Goal: Task Accomplishment & Management: Use online tool/utility

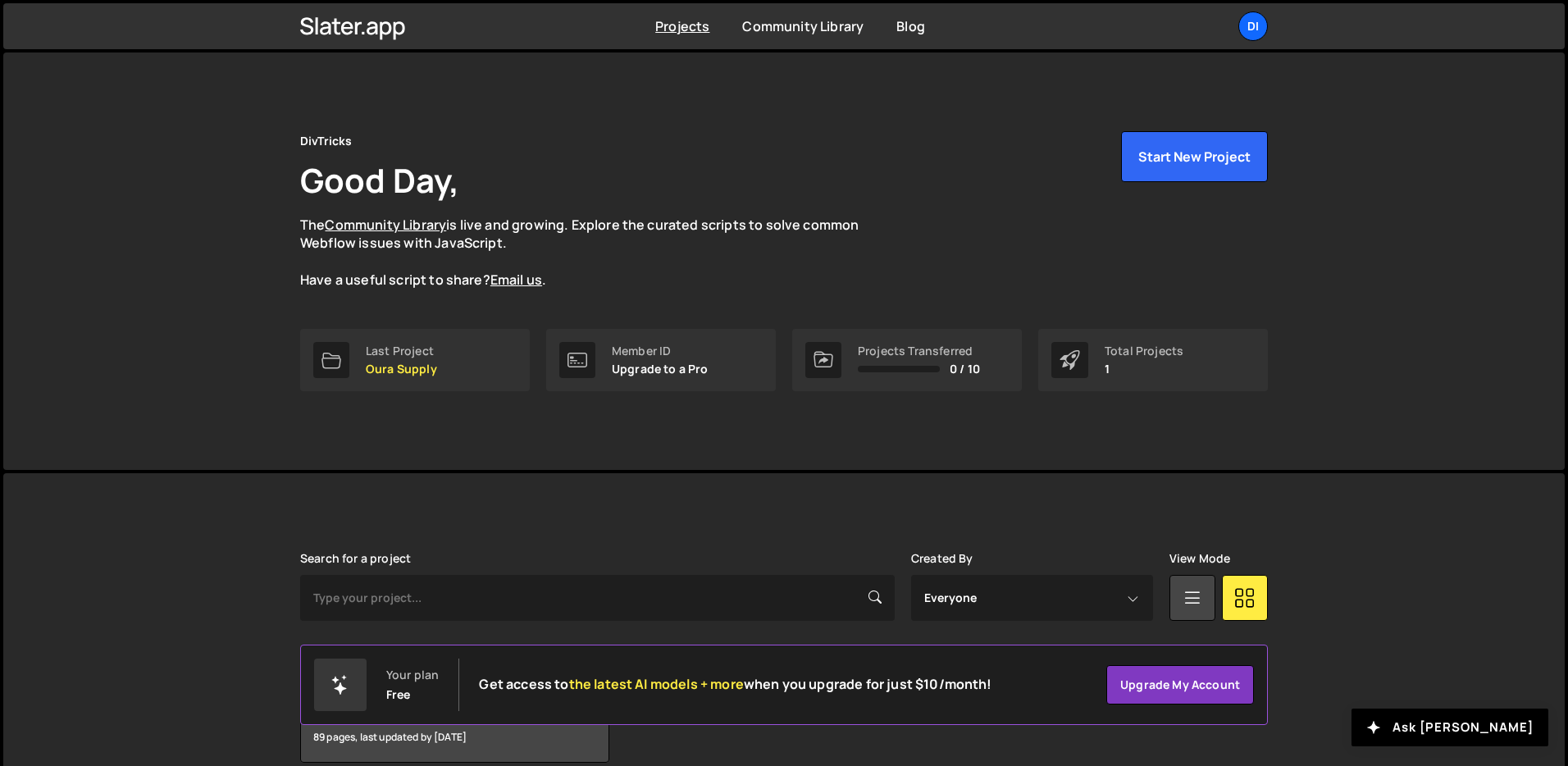
scroll to position [79, 0]
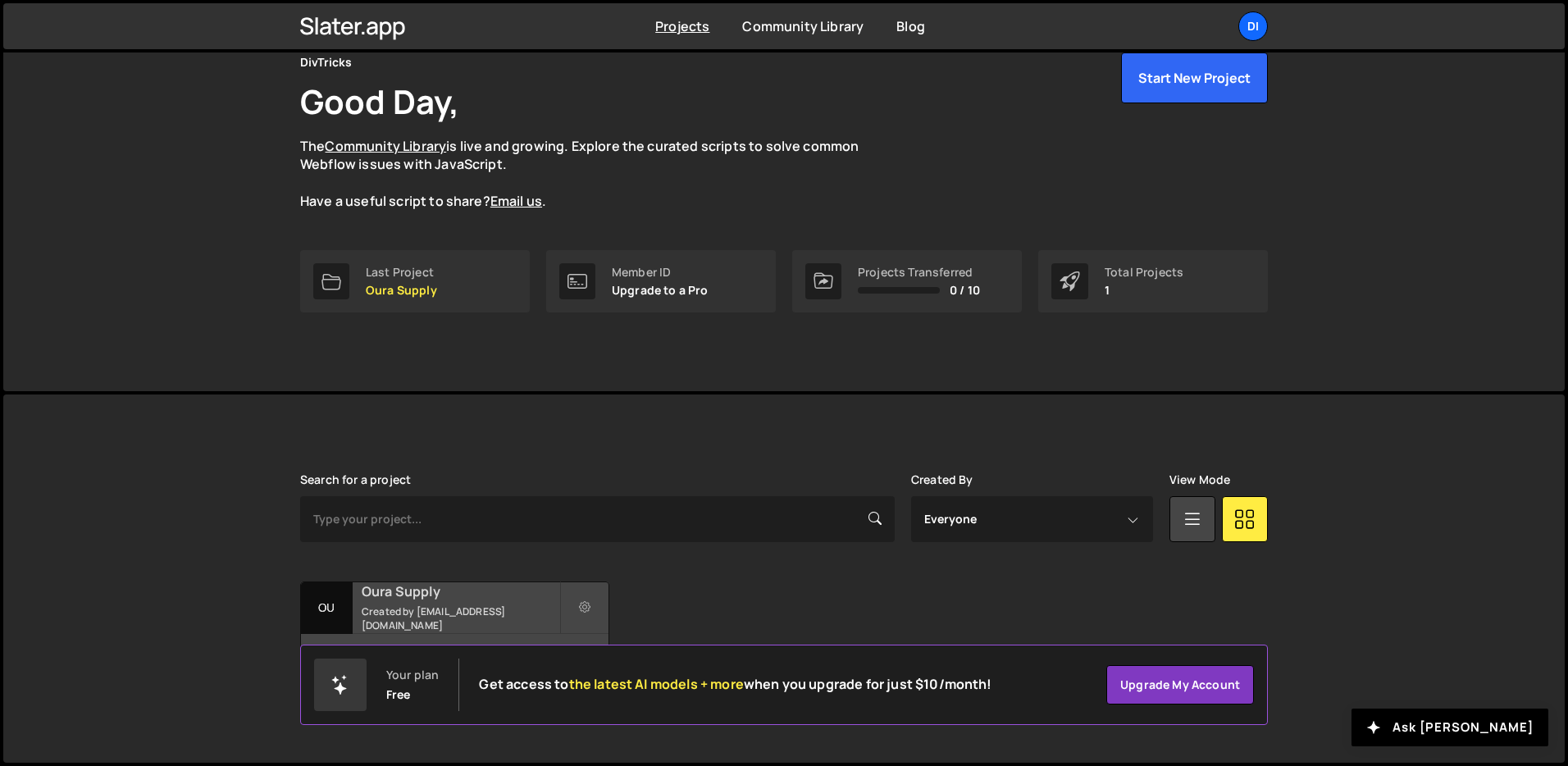
click at [422, 612] on small "Created by zaynhamza811@gmail.com" at bounding box center [460, 618] width 197 height 28
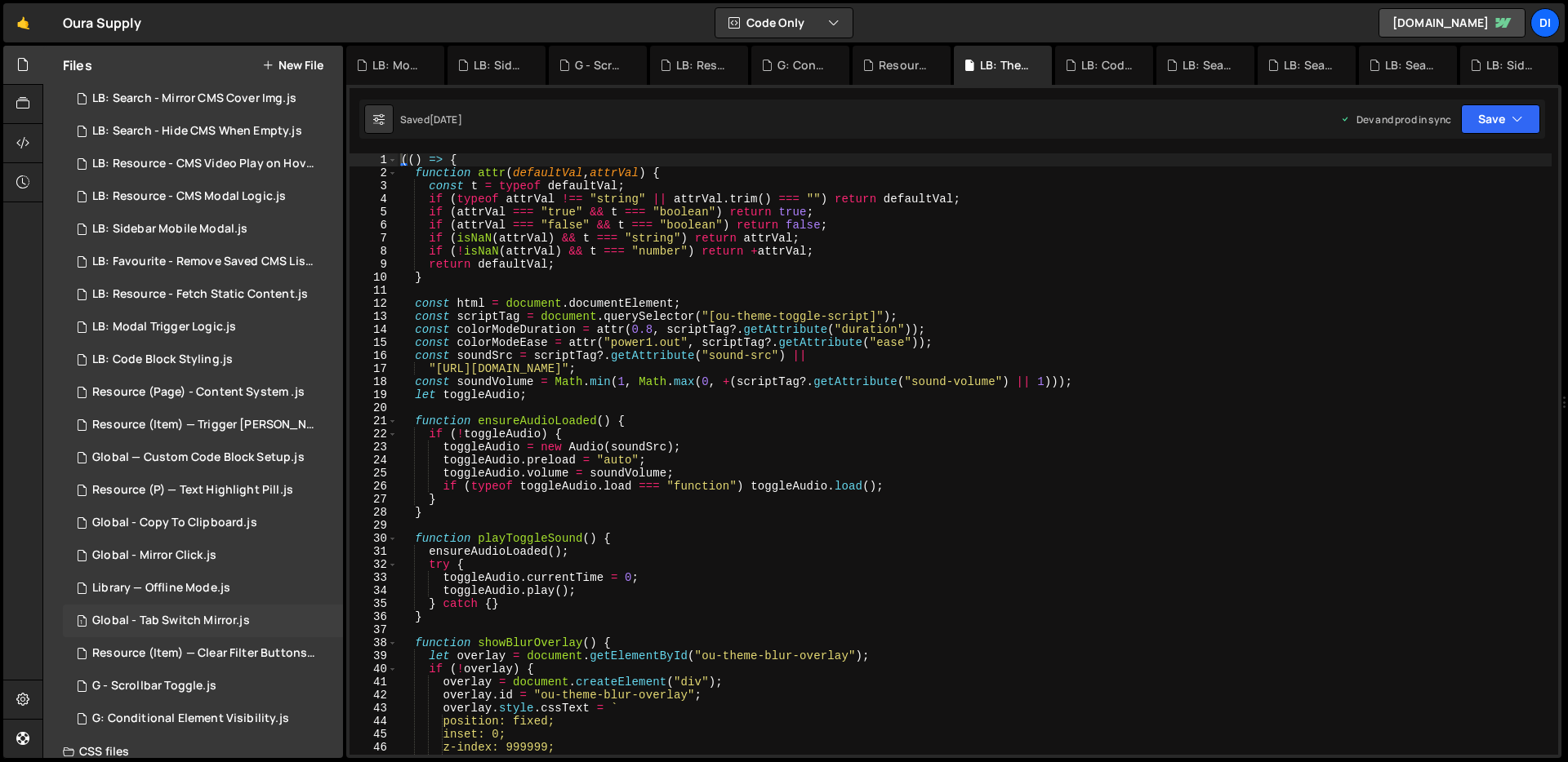
scroll to position [139, 0]
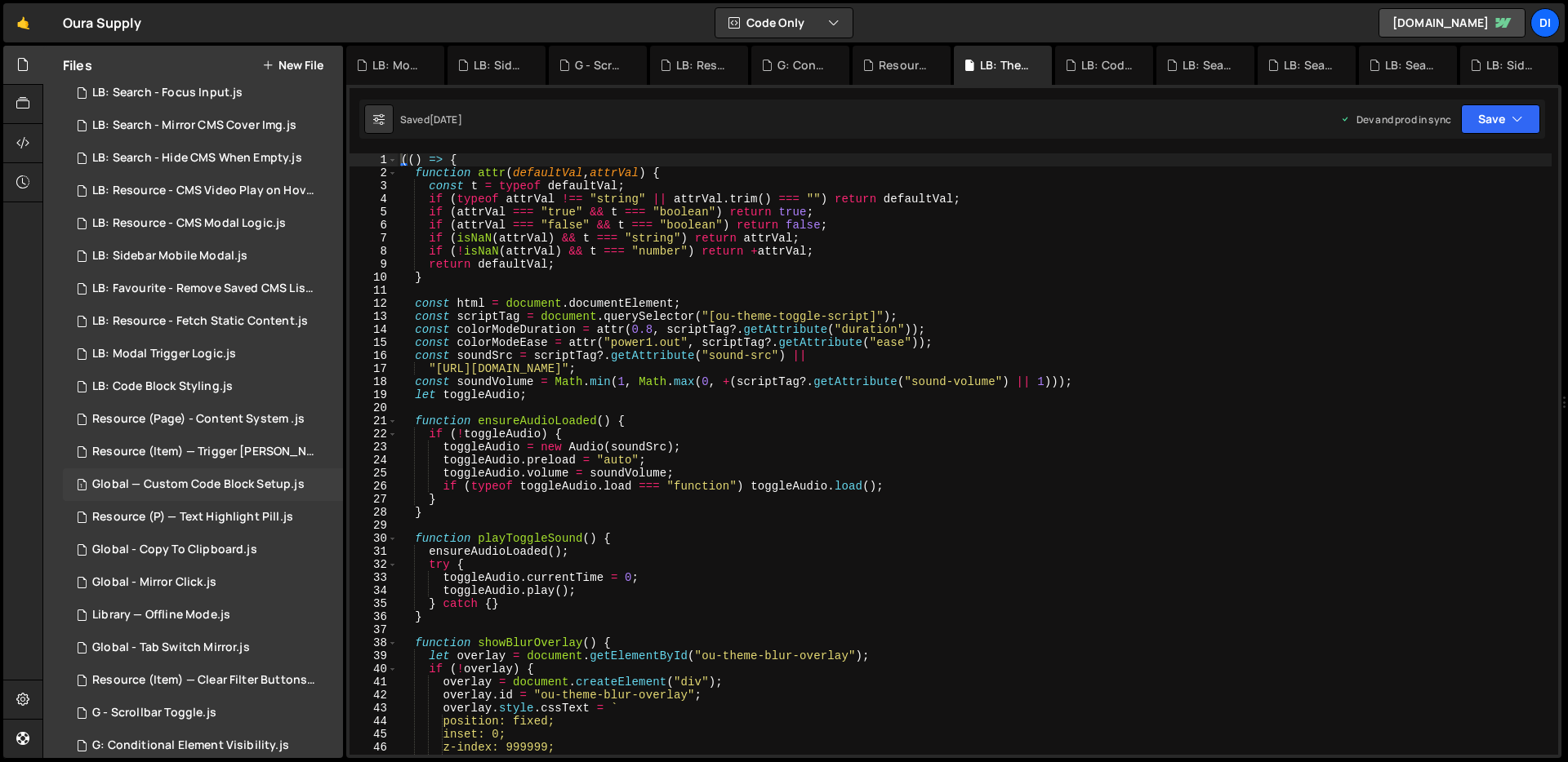
click at [252, 479] on div "Global — Custom Code Block Setup.js" at bounding box center [197, 484] width 212 height 15
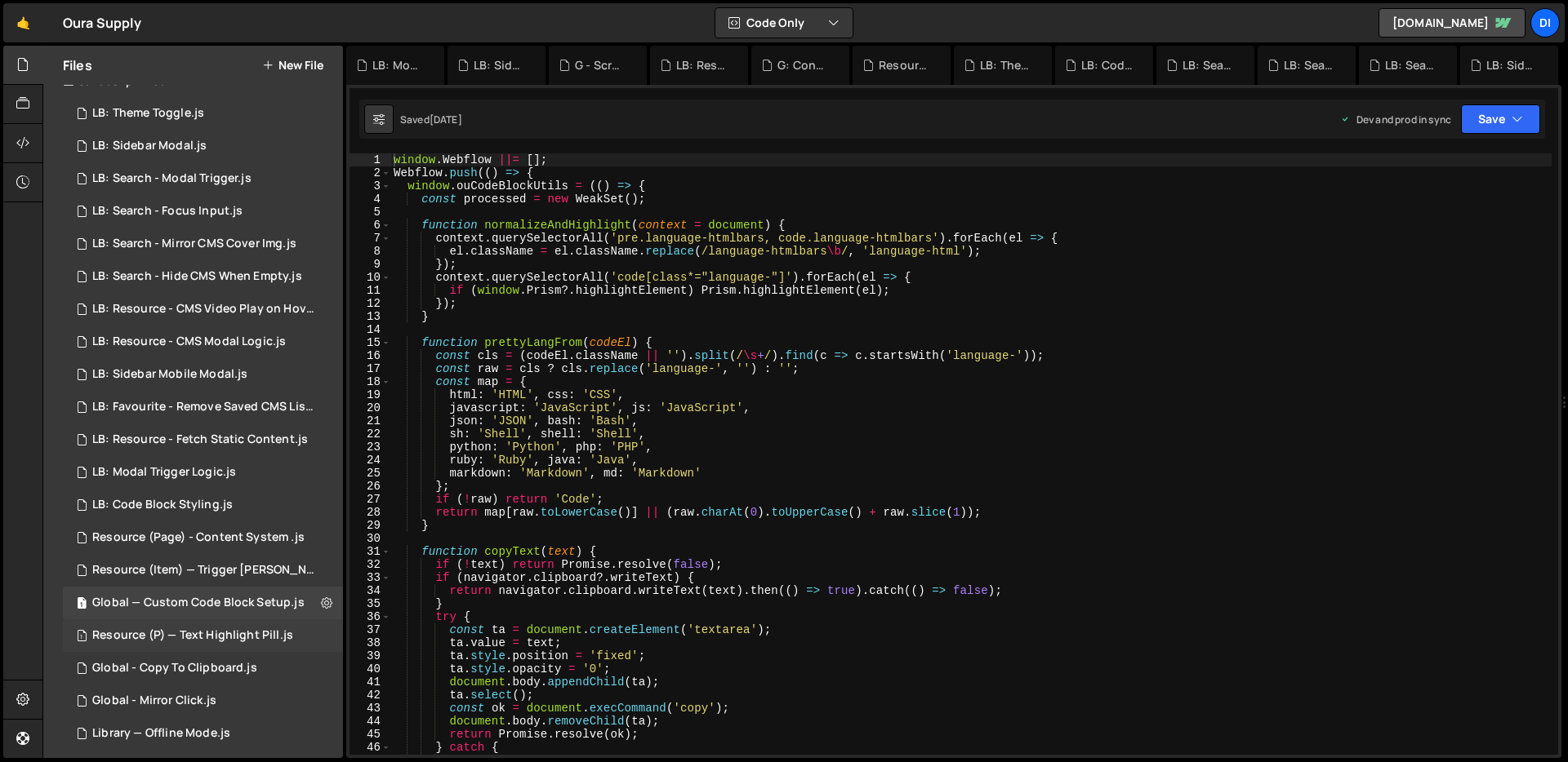
scroll to position [0, 0]
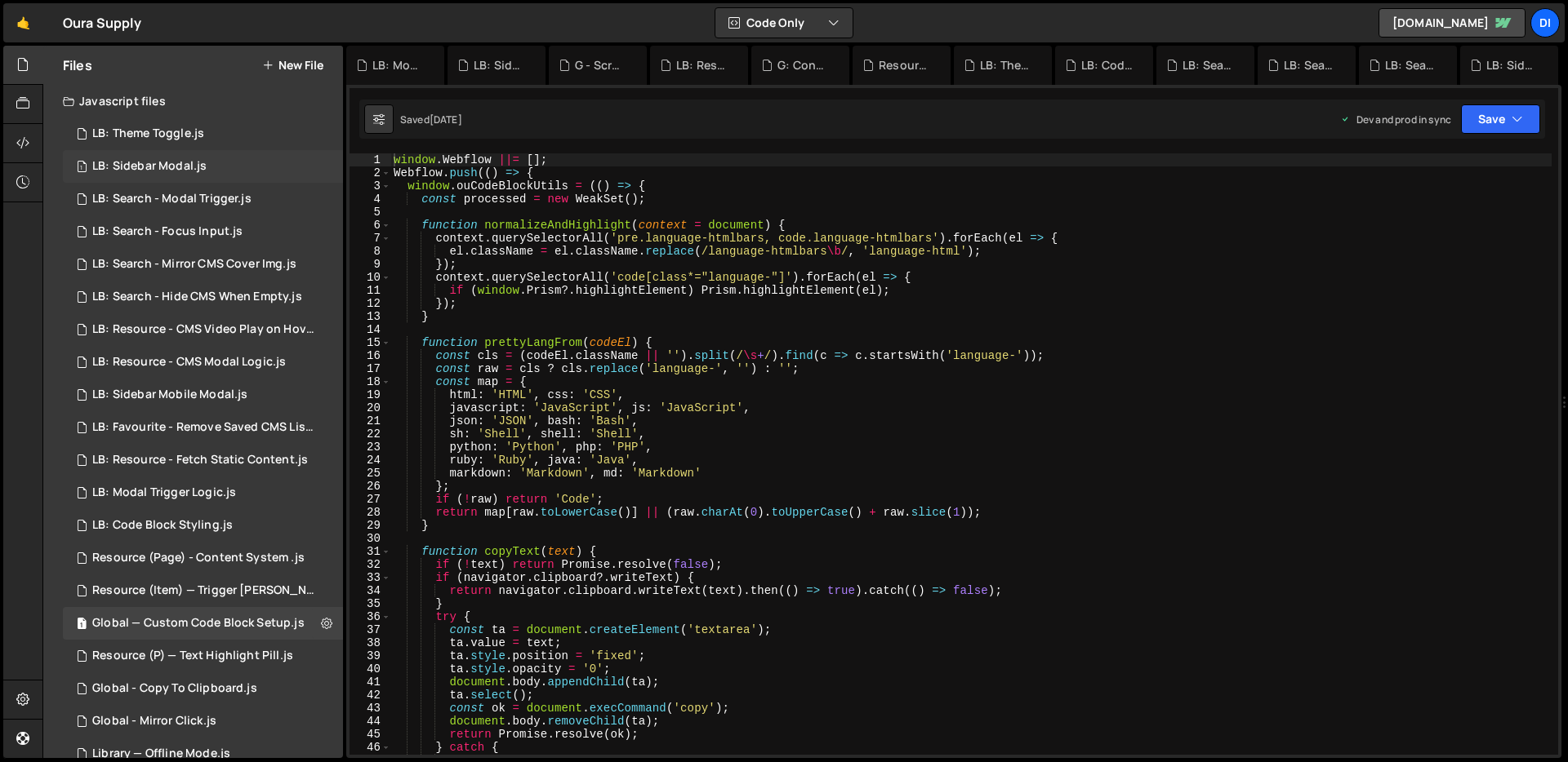
click at [204, 161] on div "1 LB: Sidebar Modal.js 0" at bounding box center [203, 166] width 281 height 33
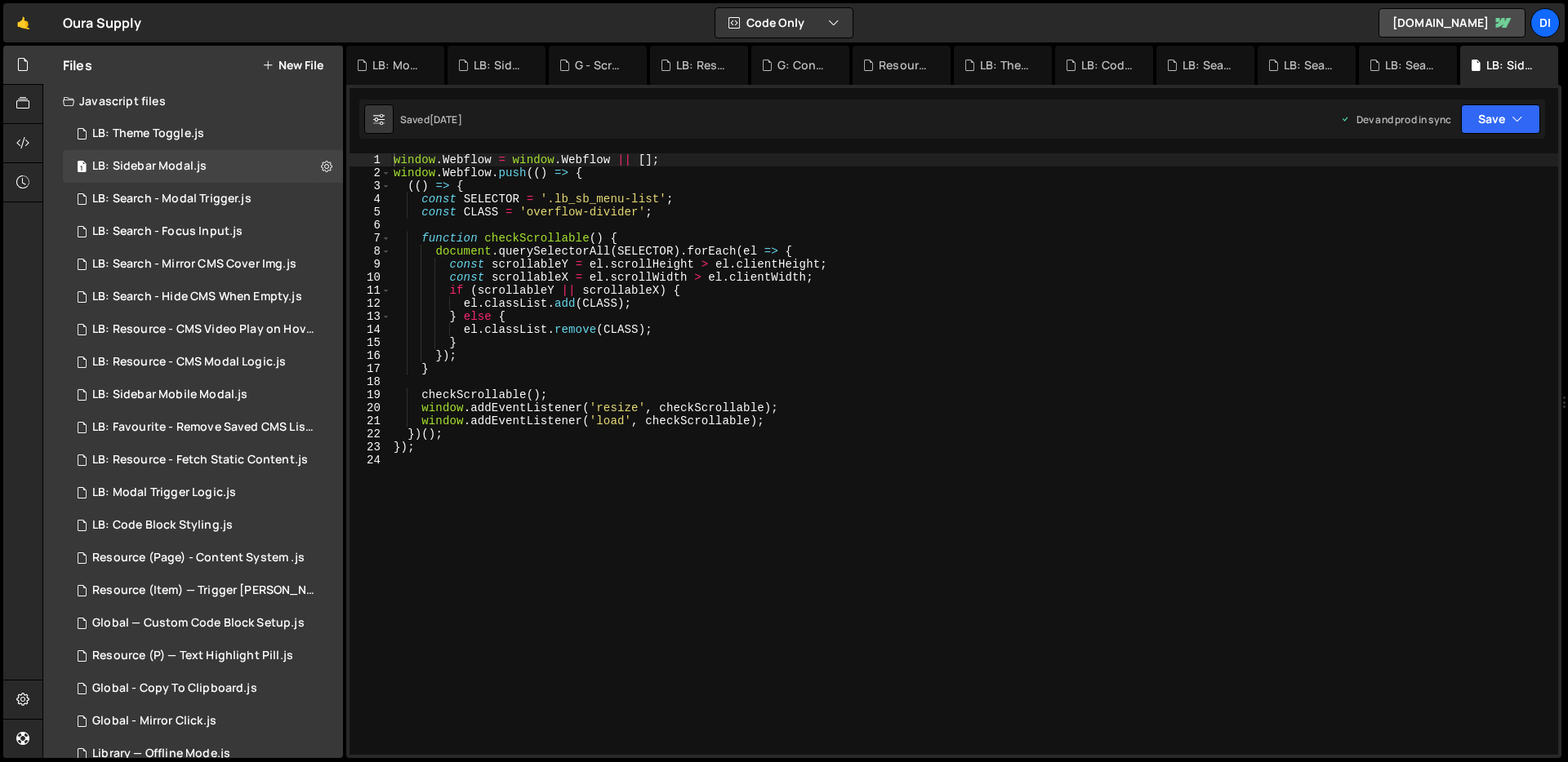
type textarea "})();"
click at [684, 427] on div "window . Webflow = window . Webflow || [ ] ; window . Webflow . push (( ) => { …" at bounding box center [974, 467] width 1168 height 628
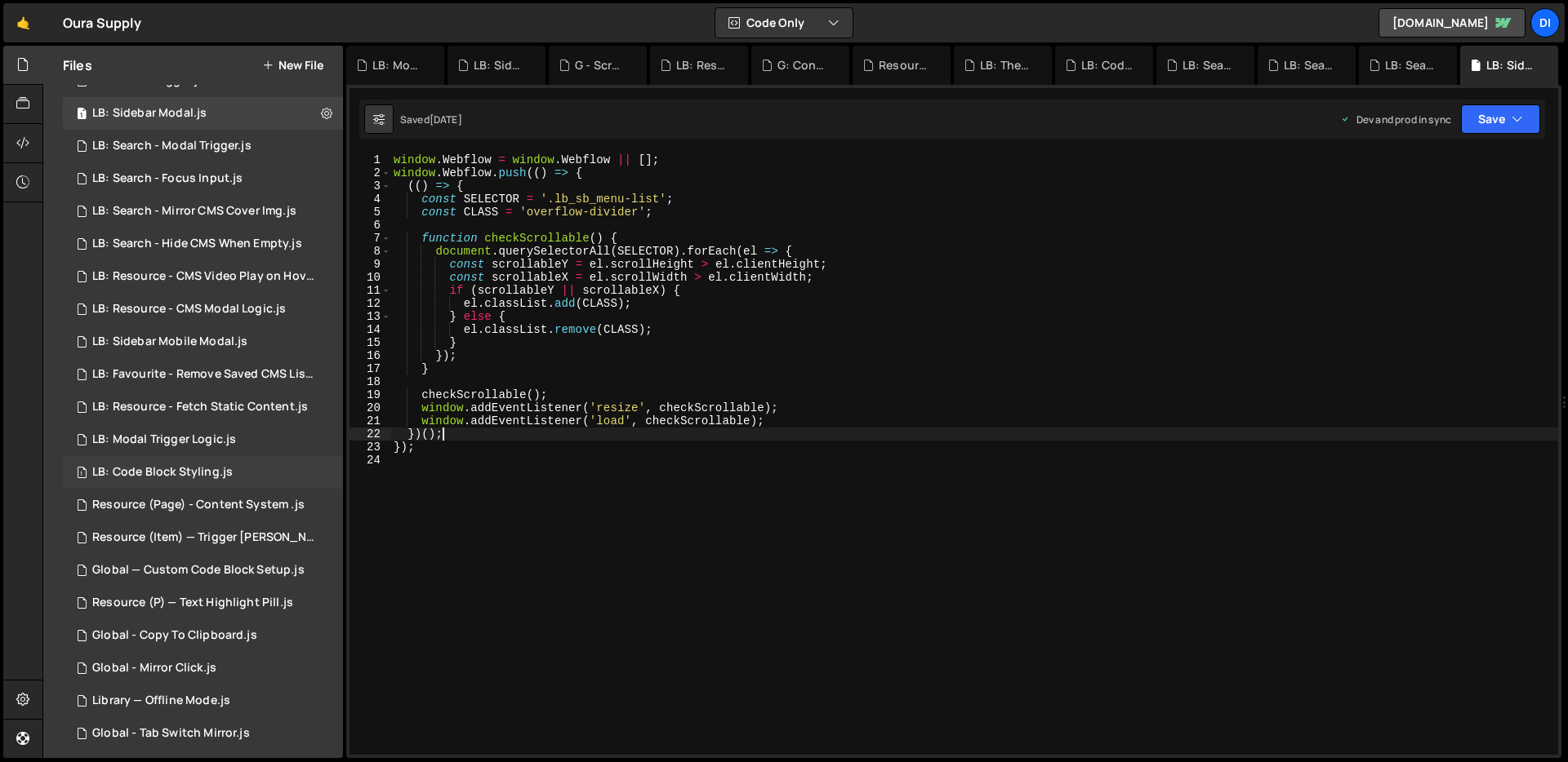
scroll to position [83, 0]
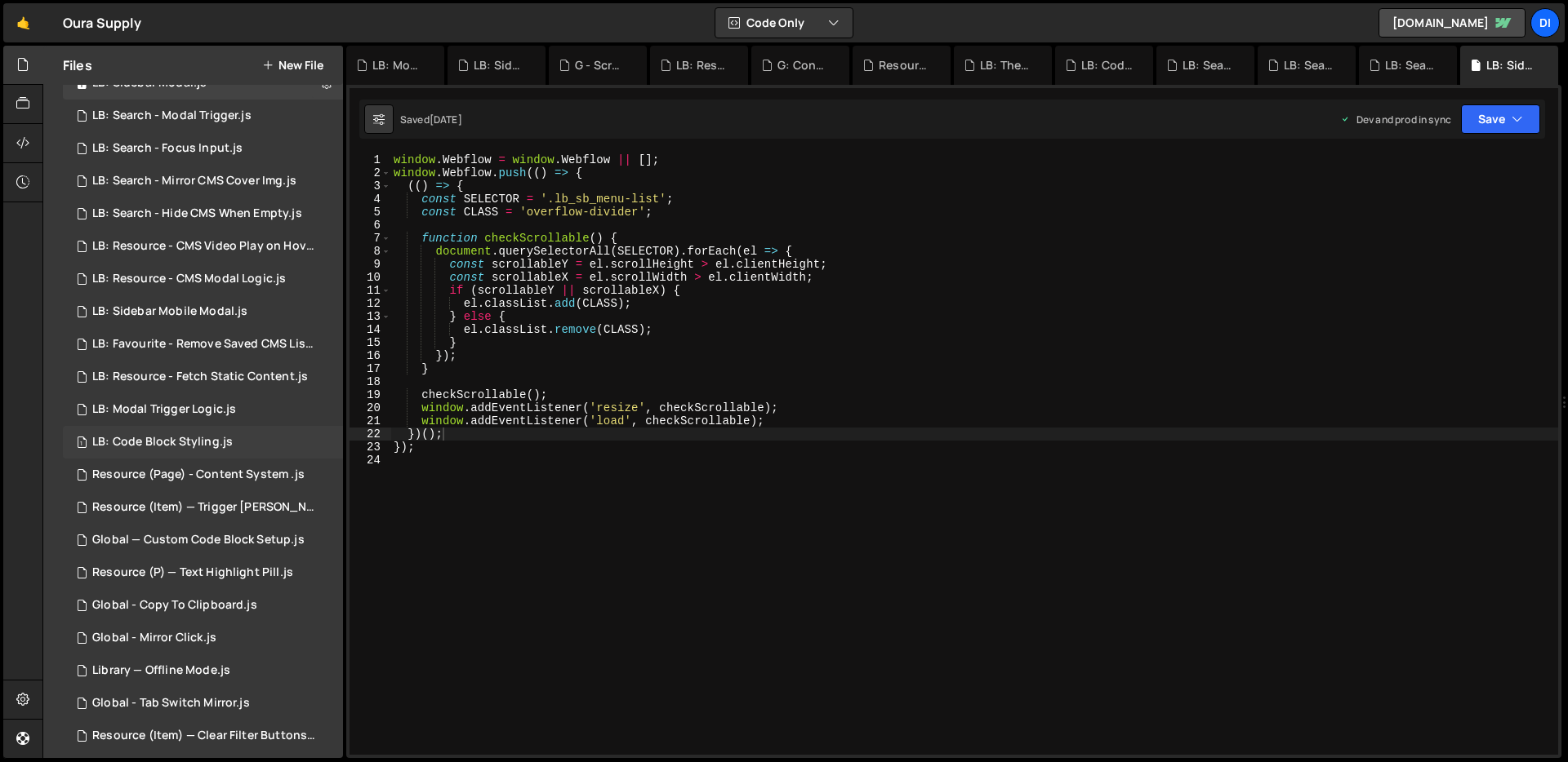
click at [218, 511] on div "Resource (Item) — Trigger [PERSON_NAME] on Save.js" at bounding box center [204, 507] width 225 height 15
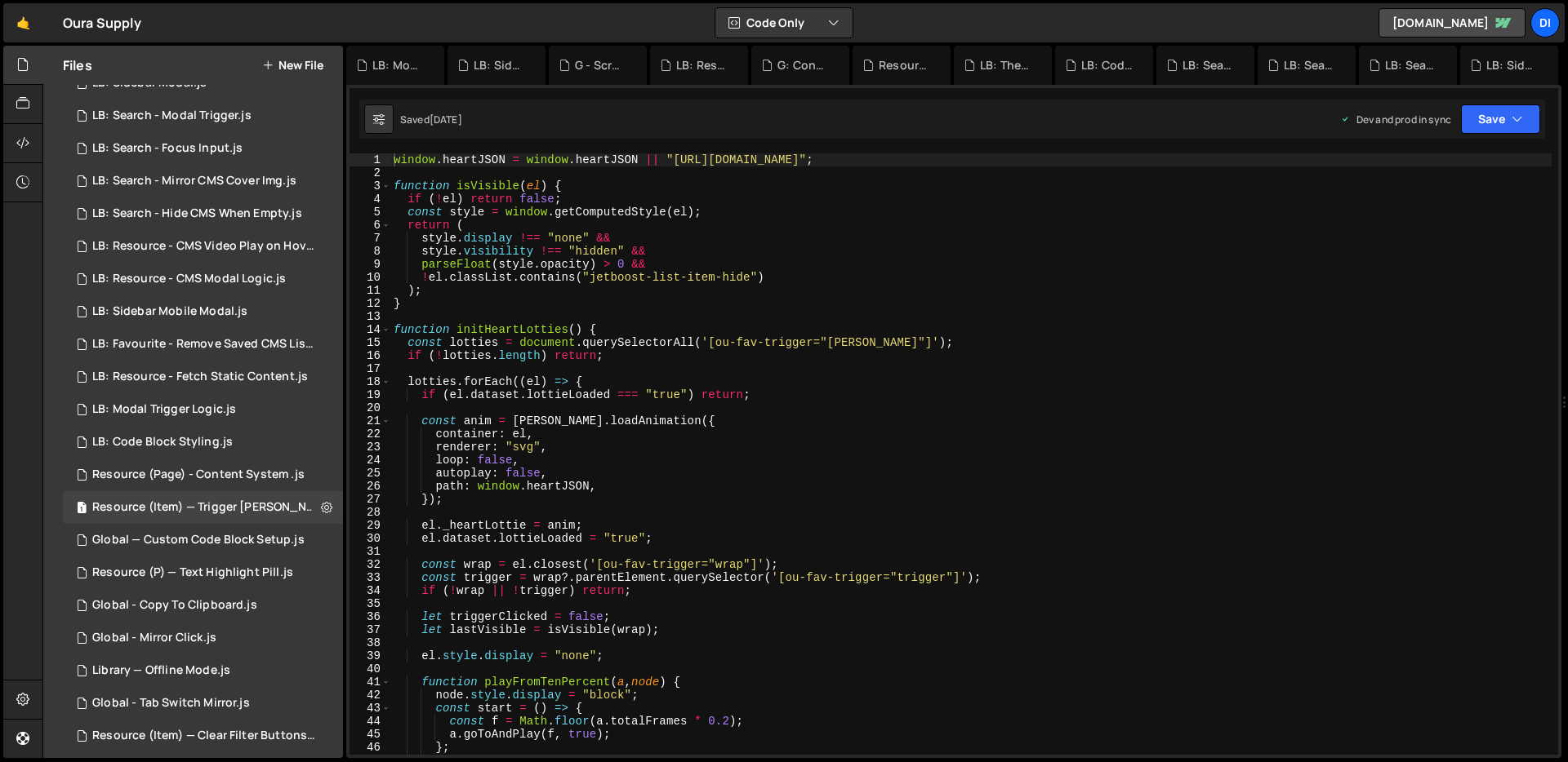
type textarea "const anim = [PERSON_NAME].loadAnimation({"
click at [579, 424] on div "window . heartJSON = window . heartJSON || "[URL][DOMAIN_NAME]" ; function isVi…" at bounding box center [971, 467] width 1161 height 628
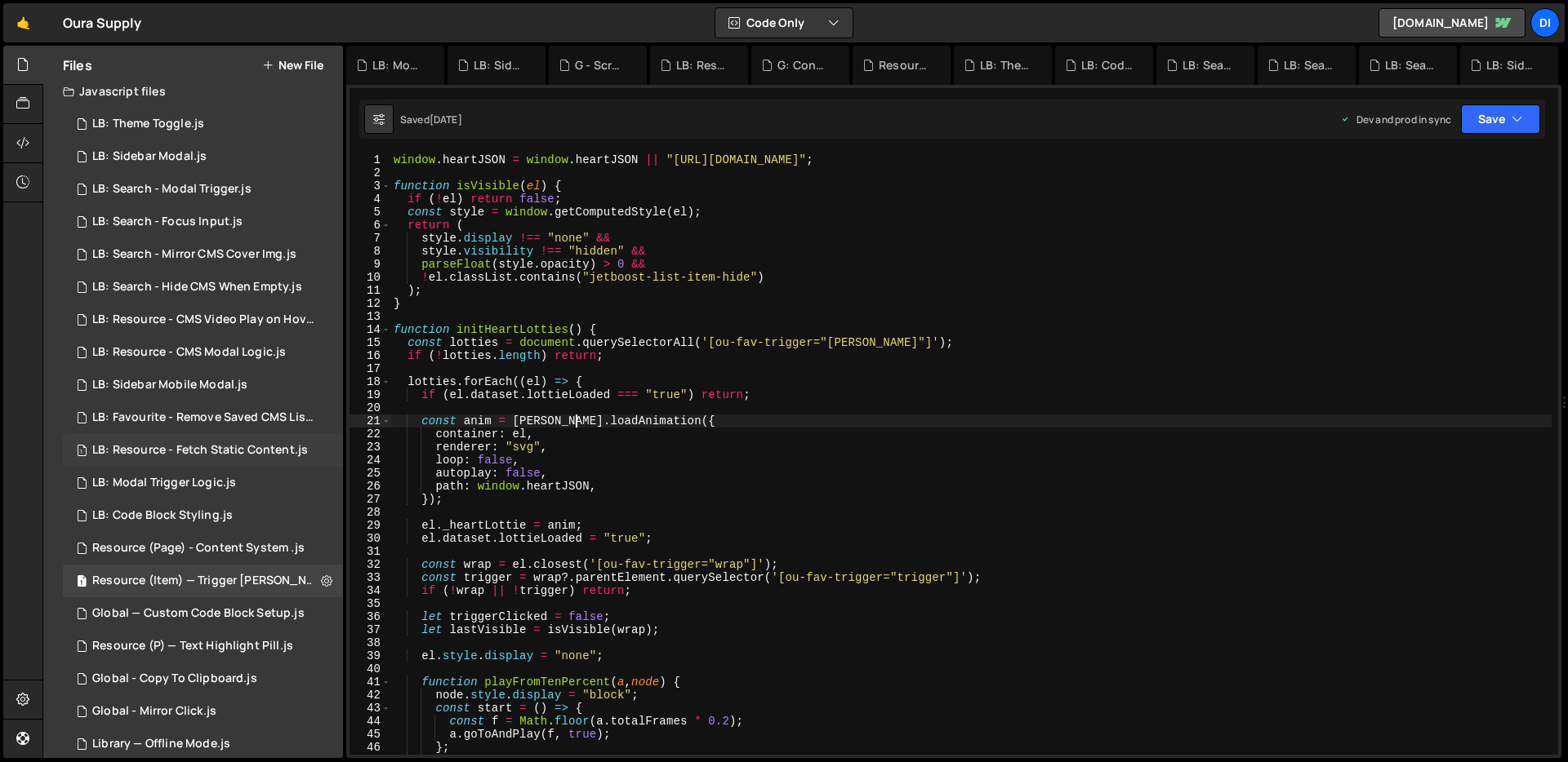
scroll to position [0, 0]
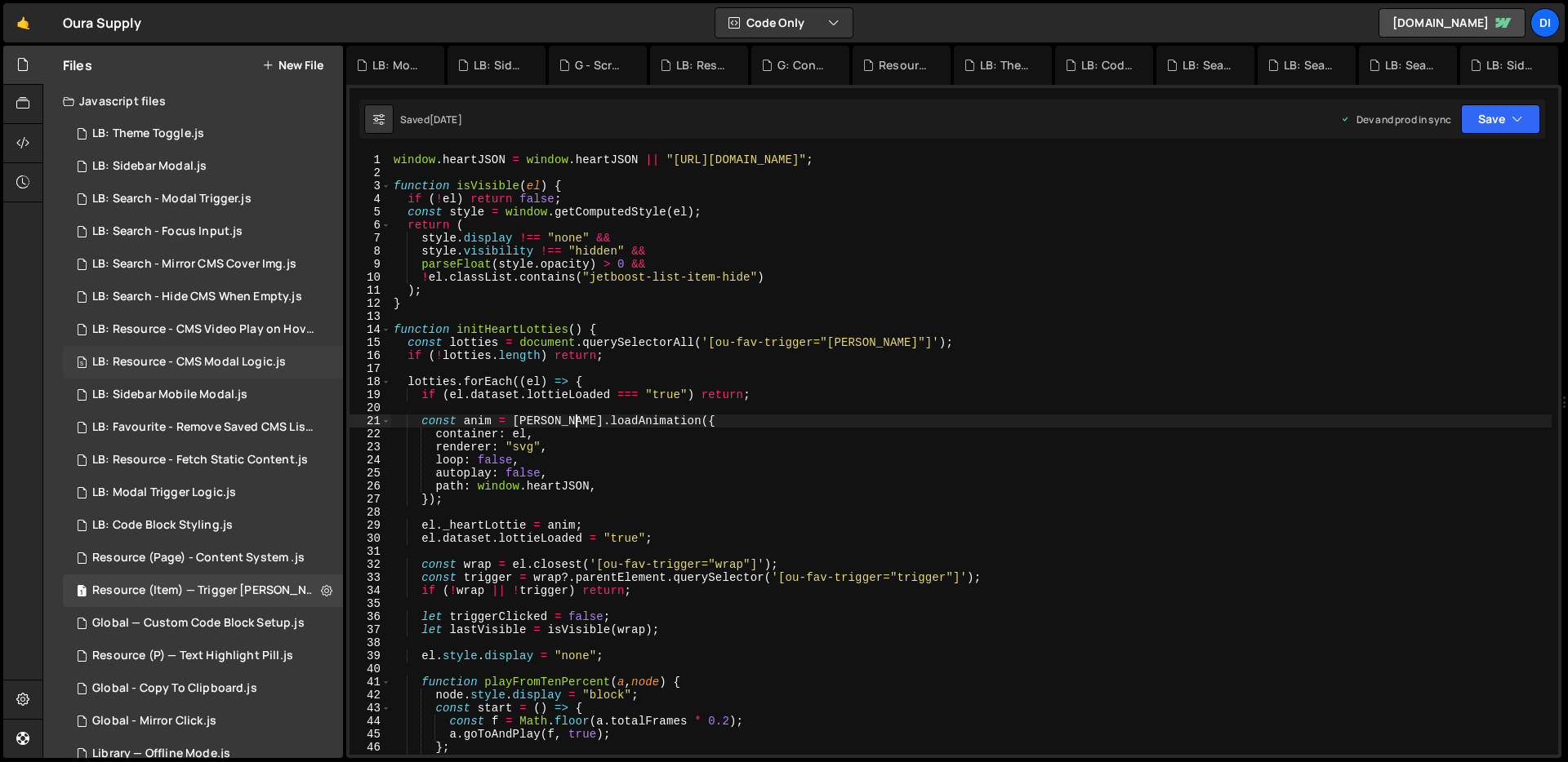
click at [228, 367] on div "LB: Resource - CMS Modal Logic.js" at bounding box center [189, 362] width 193 height 15
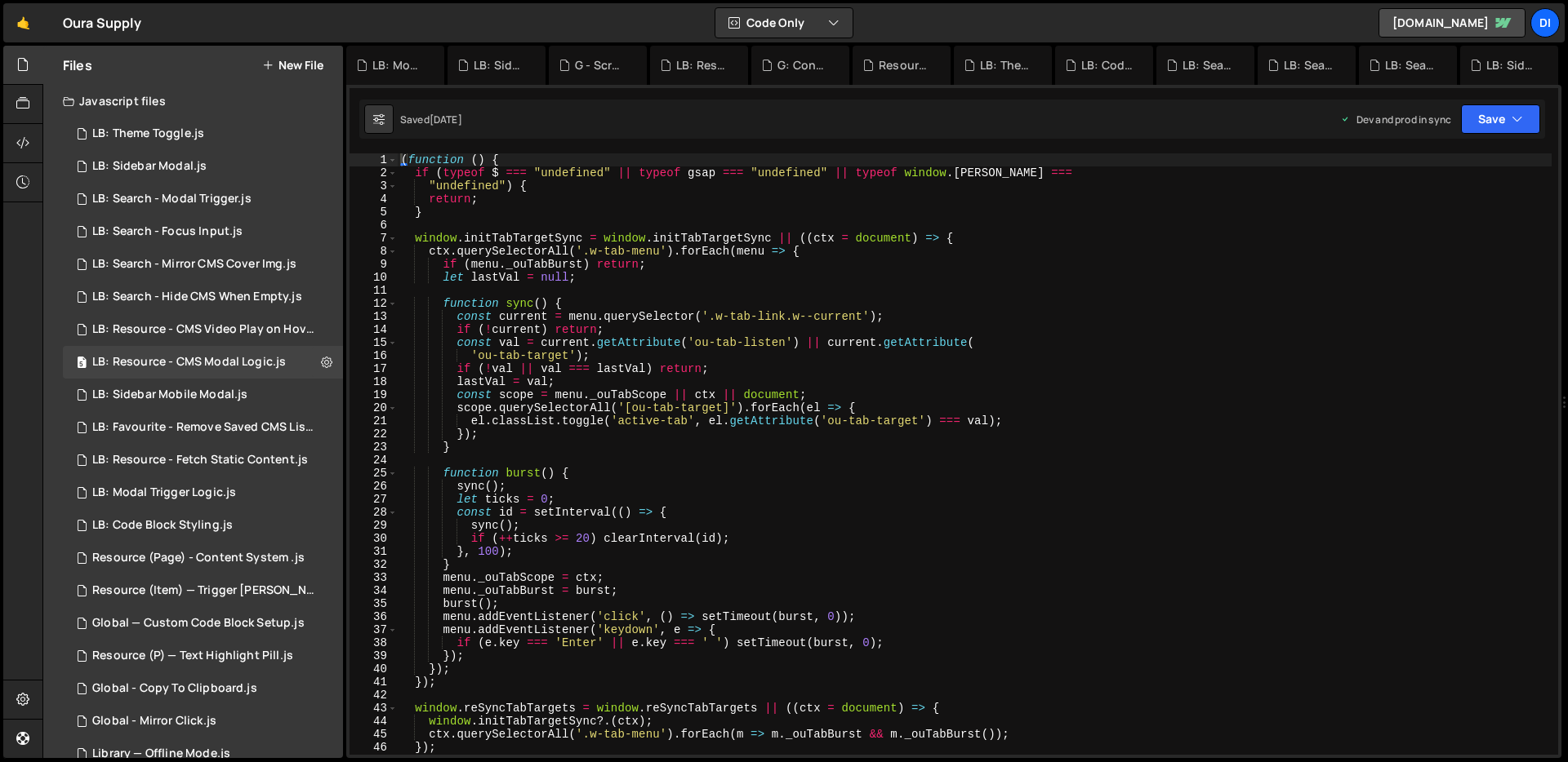
click at [873, 375] on div "( function ( ) { if ( typeof $ === "undefined" || typeof gsap === "undefined" |…" at bounding box center [974, 467] width 1154 height 628
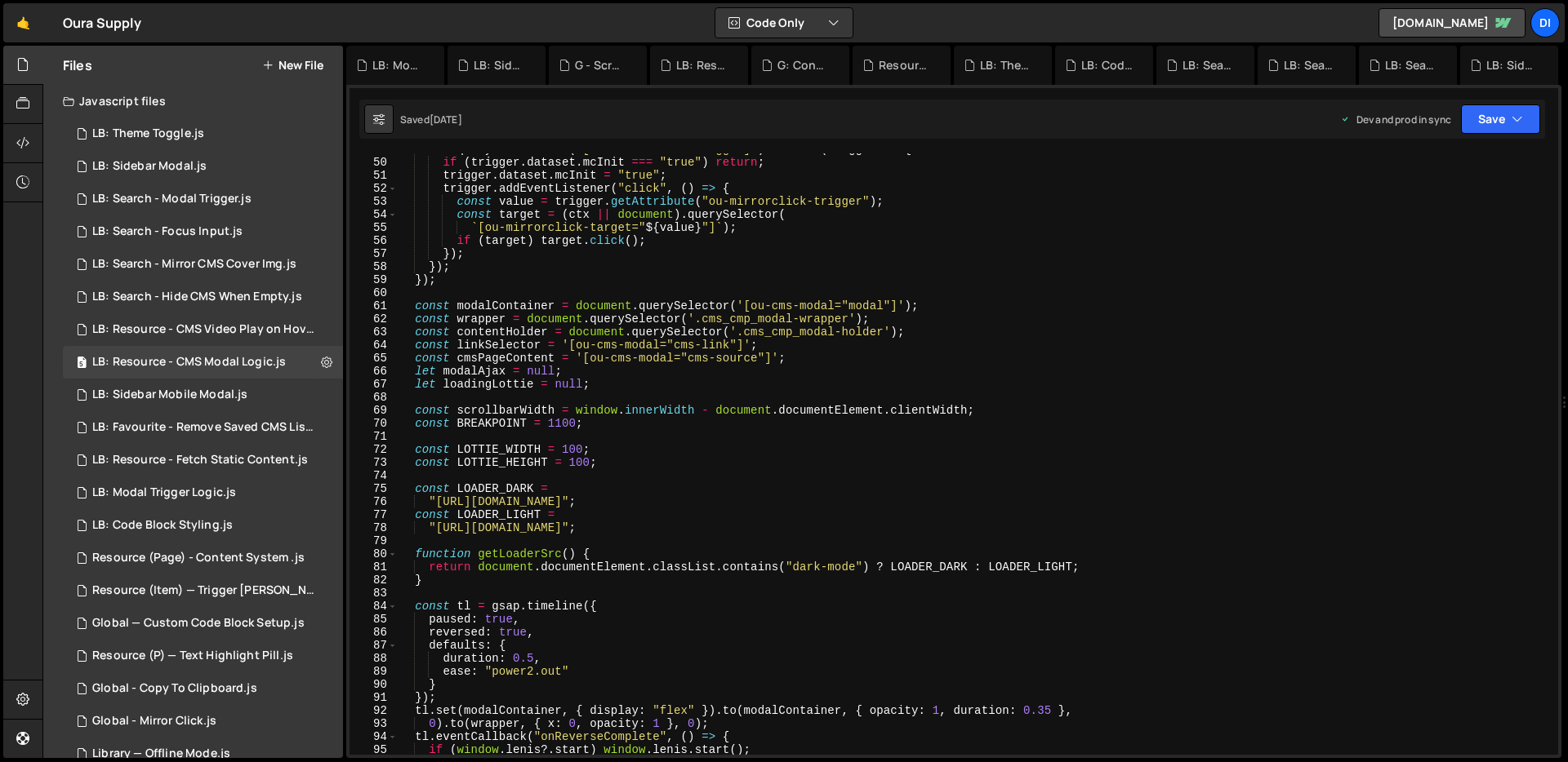
scroll to position [637, 0]
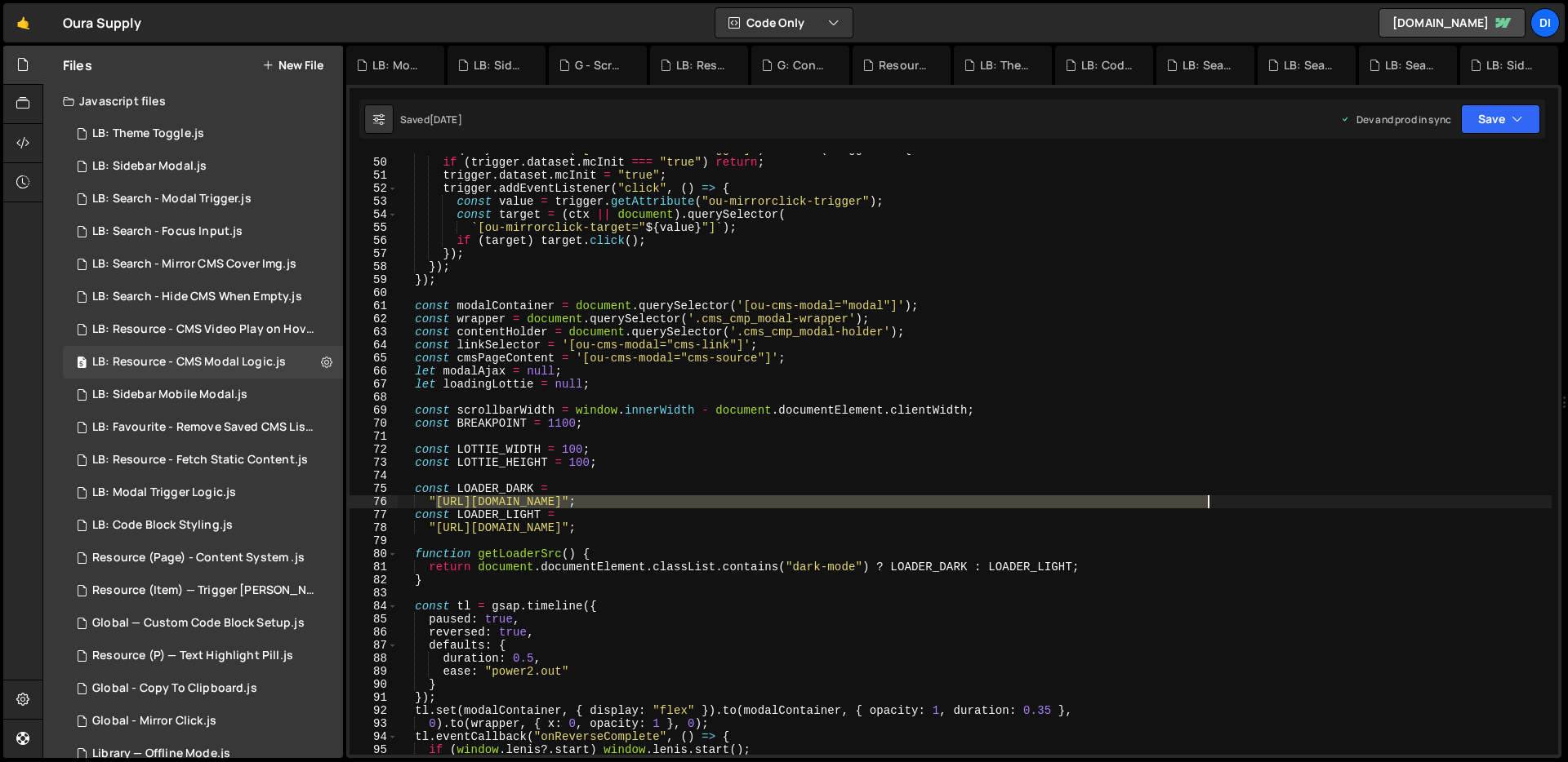
drag, startPoint x: 437, startPoint y: 501, endPoint x: 1213, endPoint y: 436, distance: 778.7
click at [1208, 500] on div "ctx . querySelectorAll ( "[ou-mirrorclick-trigger]" ) . forEach ( trigger => { …" at bounding box center [974, 456] width 1154 height 628
paste textarea "95c7991bf7ba047e_c726616b619874bb873e7855ad49fe84_Ajax%20Loader%20White"
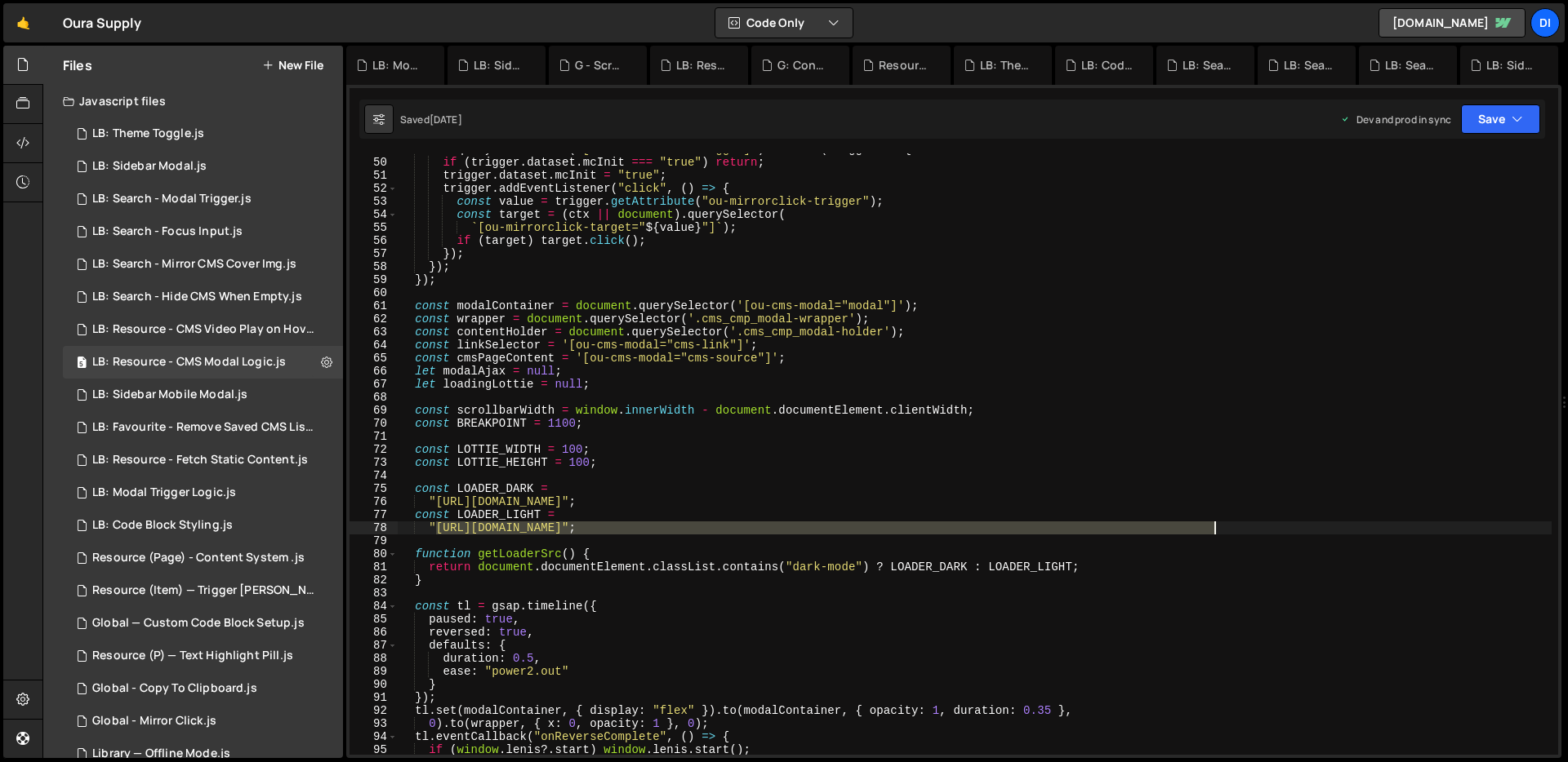
drag, startPoint x: 437, startPoint y: 527, endPoint x: 1213, endPoint y: 525, distance: 776.0
click at [1213, 525] on div "ctx . querySelectorAll ( "[ou-mirrorclick-trigger]" ) . forEach ( trigger => { …" at bounding box center [974, 456] width 1154 height 628
paste textarea "c726616b619874bb873e7855ad49fe84_"
type textarea ""[URL][DOMAIN_NAME]";"
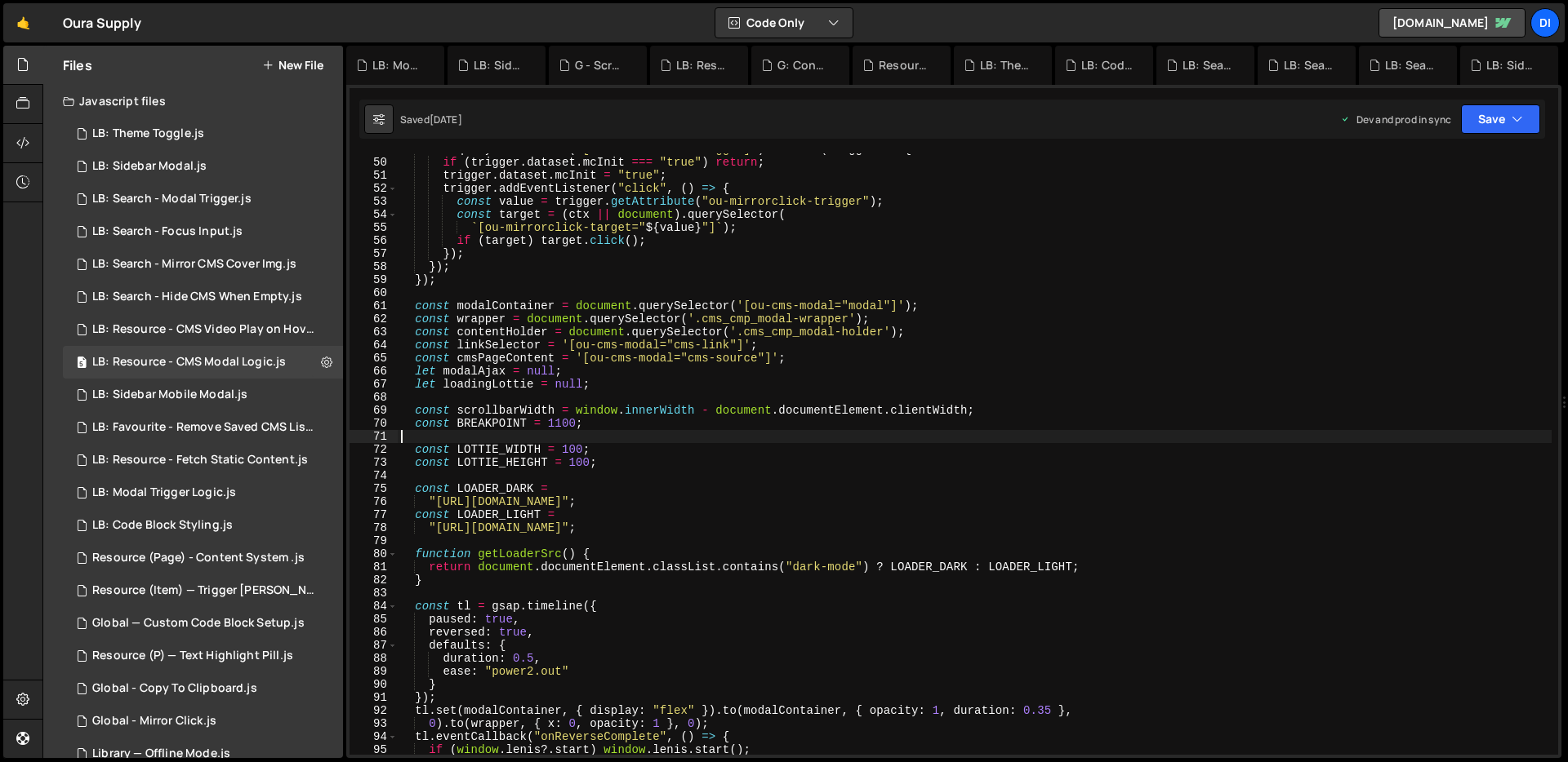
click at [1070, 432] on div "ctx . querySelectorAll ( "[ou-mirrorclick-trigger]" ) . forEach ( trigger => { …" at bounding box center [974, 456] width 1154 height 628
